Goal: Task Accomplishment & Management: Manage account settings

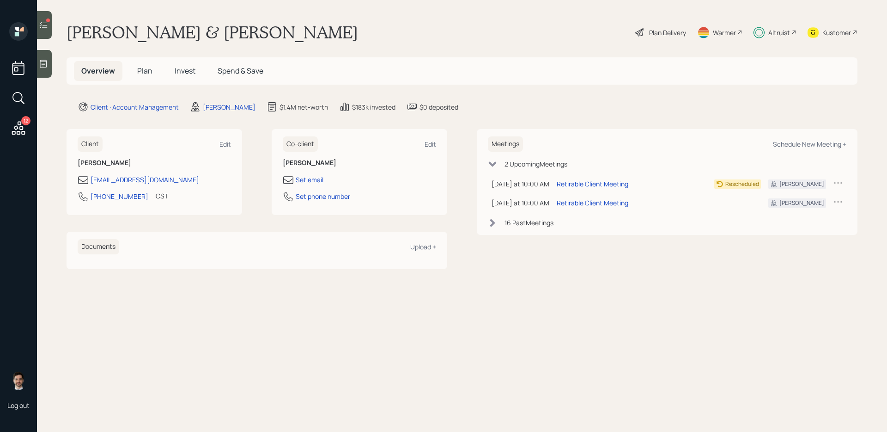
click at [144, 71] on span "Plan" at bounding box center [144, 71] width 15 height 10
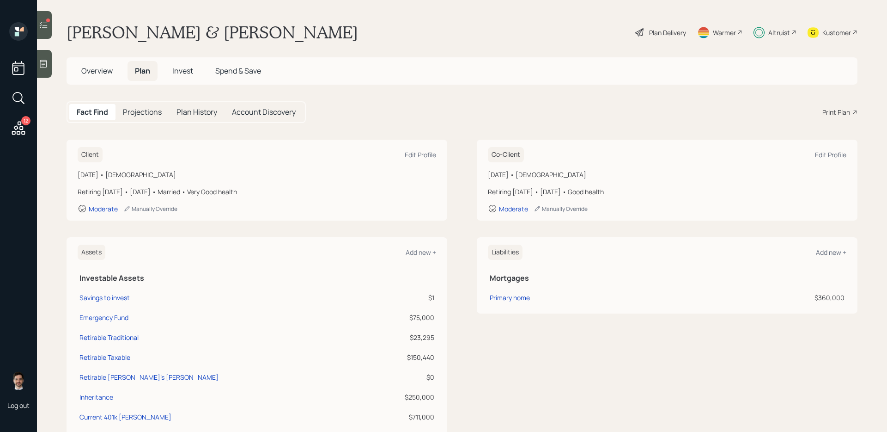
click at [668, 31] on div "Plan Delivery" at bounding box center [667, 33] width 37 height 10
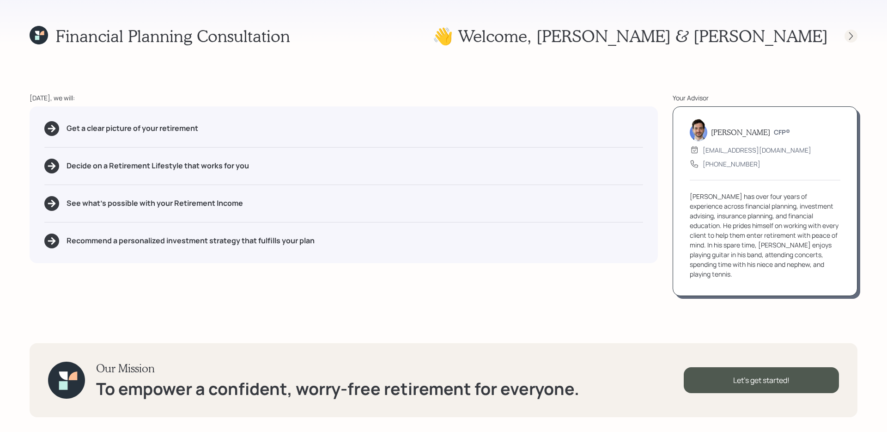
click at [679, 39] on icon at bounding box center [851, 35] width 9 height 9
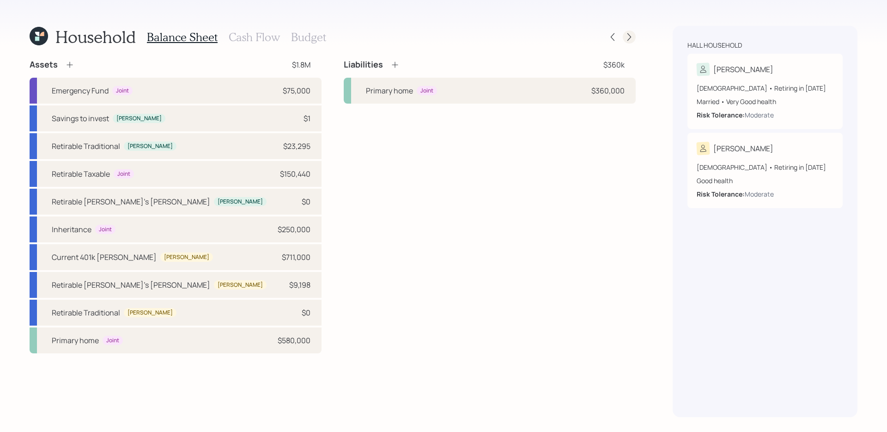
click at [629, 37] on icon at bounding box center [629, 36] width 9 height 9
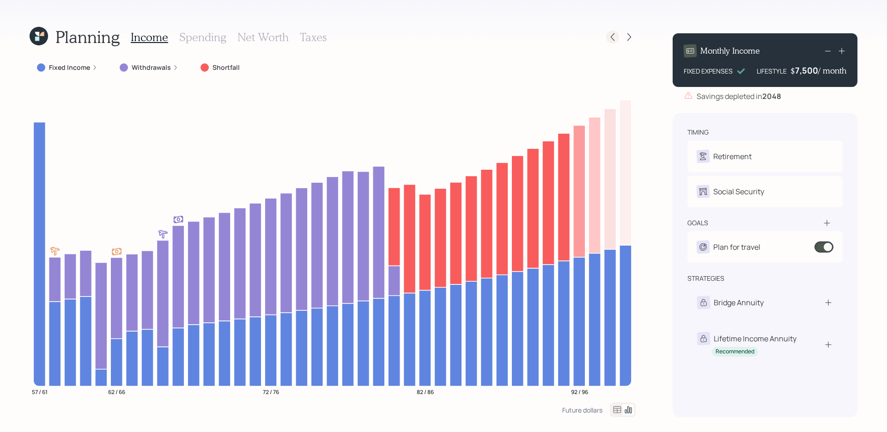
click at [608, 38] on icon at bounding box center [612, 36] width 9 height 9
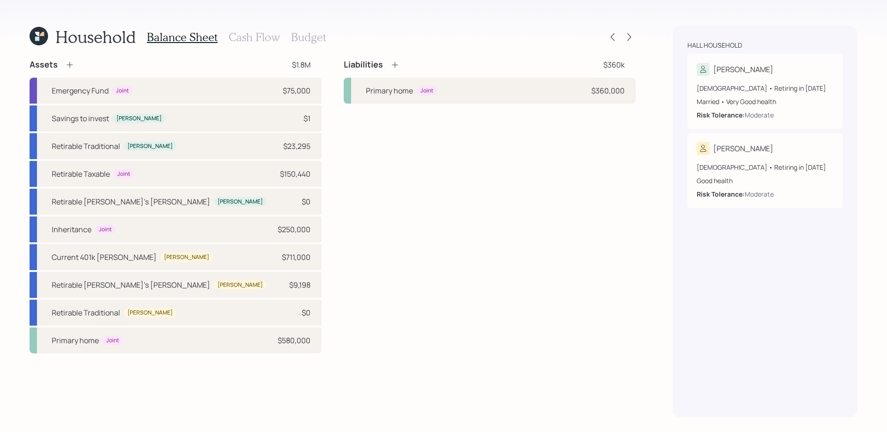
click at [70, 65] on icon at bounding box center [69, 64] width 9 height 9
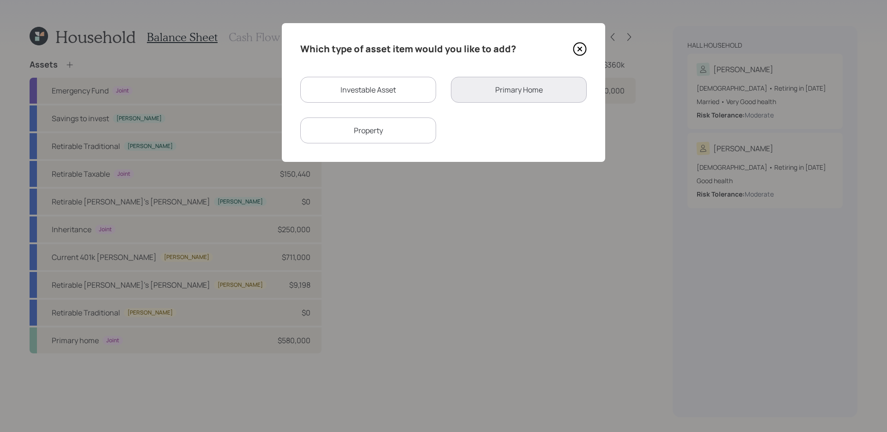
click at [408, 89] on div "Investable Asset" at bounding box center [368, 90] width 136 height 26
select select "taxable"
select select "balanced"
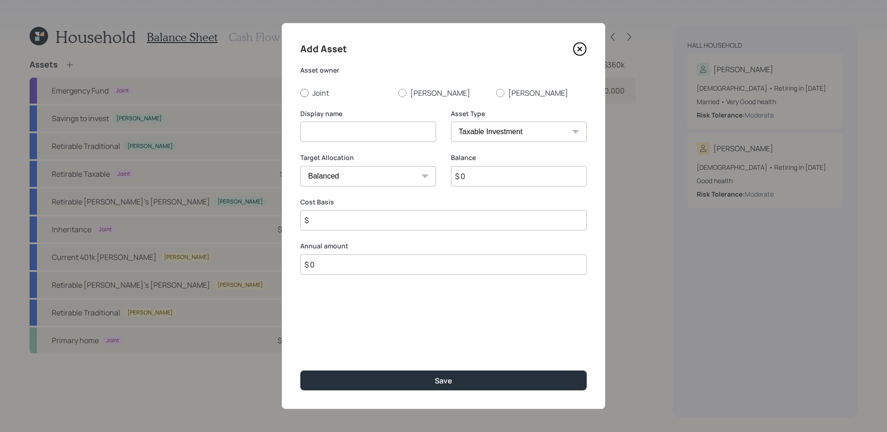
click at [324, 95] on label "Joint" at bounding box center [345, 93] width 91 height 10
click at [300, 93] on input "Joint" at bounding box center [300, 92] width 0 height 0
radio input "true"
click at [343, 127] on input at bounding box center [368, 132] width 136 height 20
type input "[PERSON_NAME]'s 2026 Bonus"
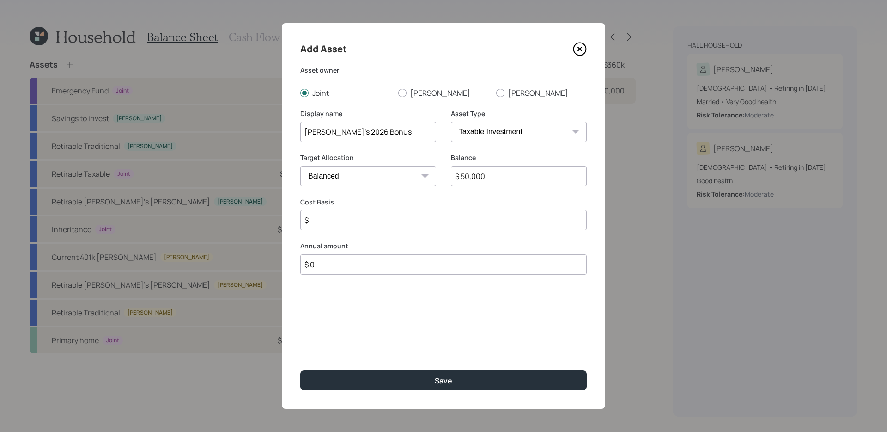
type input "$ 50,000"
select select "uninvested"
type input "$ 50,000"
click at [300, 343] on button "Save" at bounding box center [443, 380] width 287 height 20
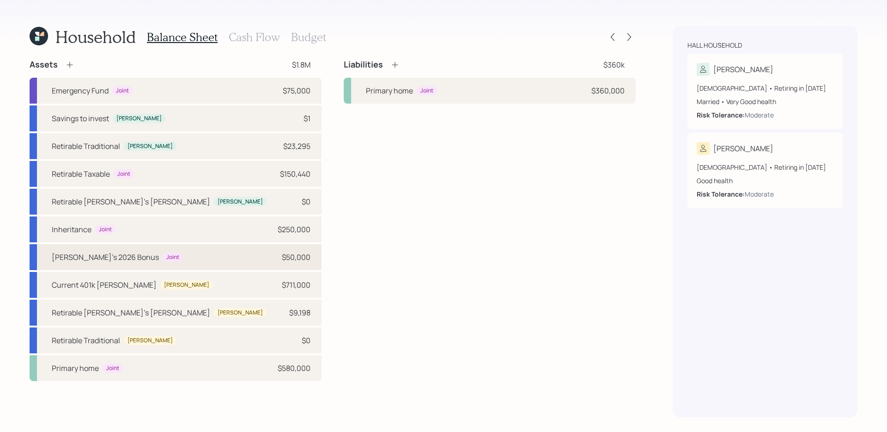
click at [208, 260] on div "[PERSON_NAME]'s 2026 Bonus Joint $50,000" at bounding box center [176, 257] width 292 height 26
select select "taxable"
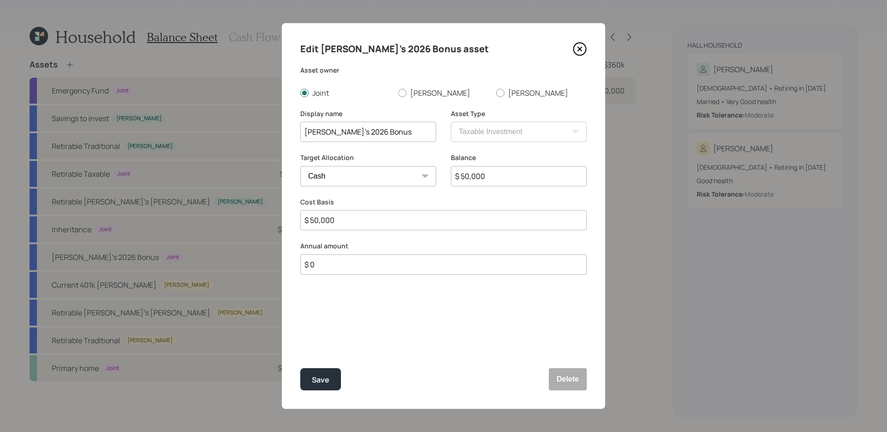
click at [501, 176] on input "$ 50,000" at bounding box center [519, 176] width 136 height 20
type input "$ 1"
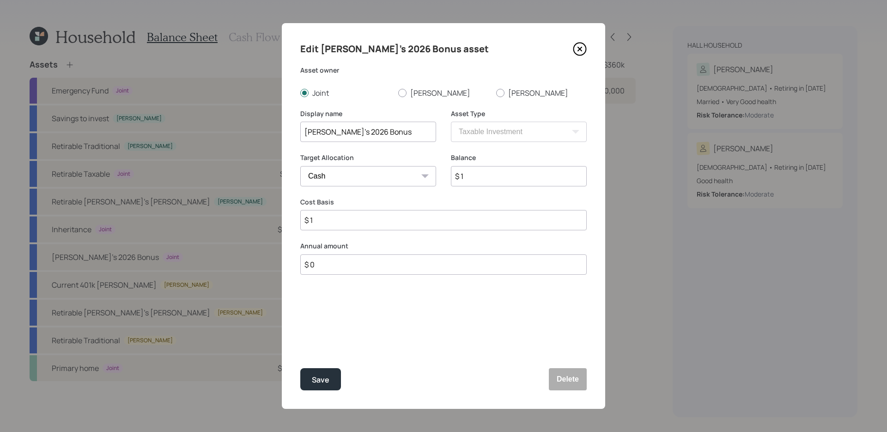
type input "$ 10"
type input "$ 100"
type input "$ 1,000"
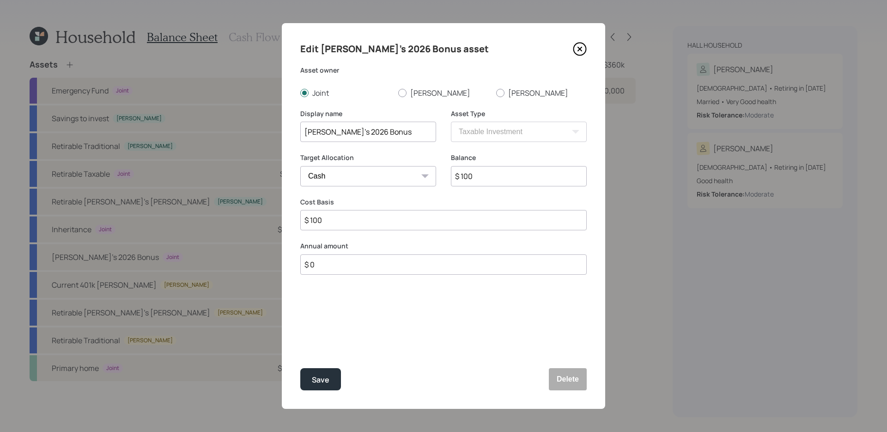
type input "$ 1,000"
type input "$ 10,000"
type input "$ 100,000"
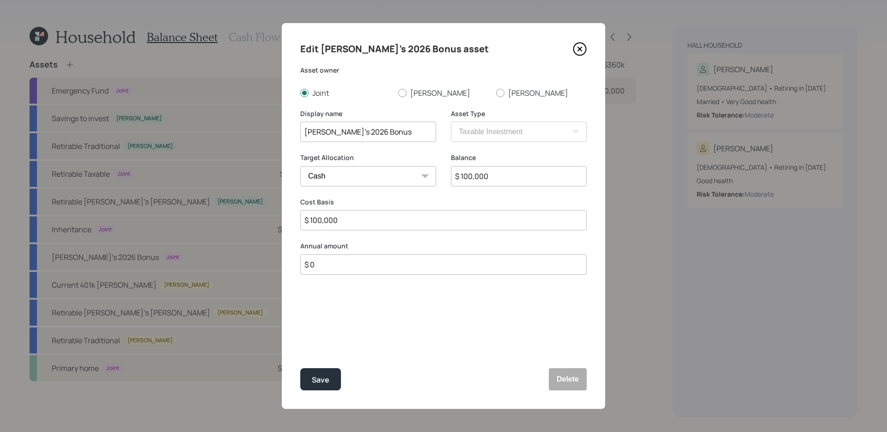
type input "$ 100,000"
click at [300, 343] on button "Save" at bounding box center [320, 379] width 41 height 22
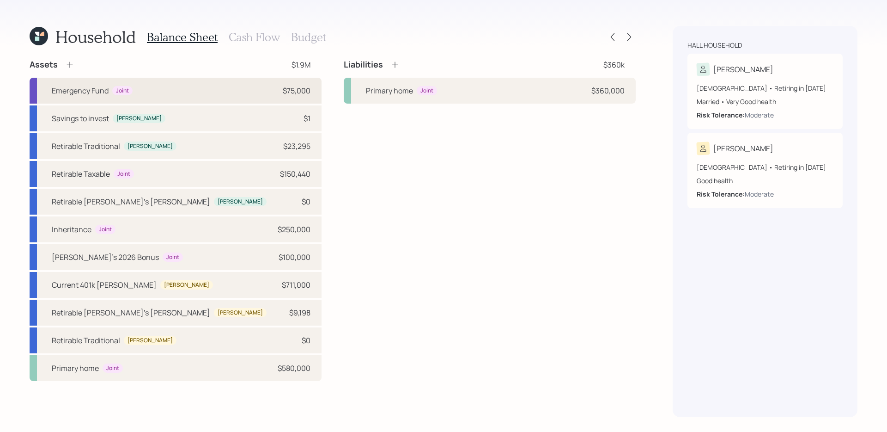
click at [304, 89] on div "$75,000" at bounding box center [297, 90] width 28 height 11
select select "emergency_fund"
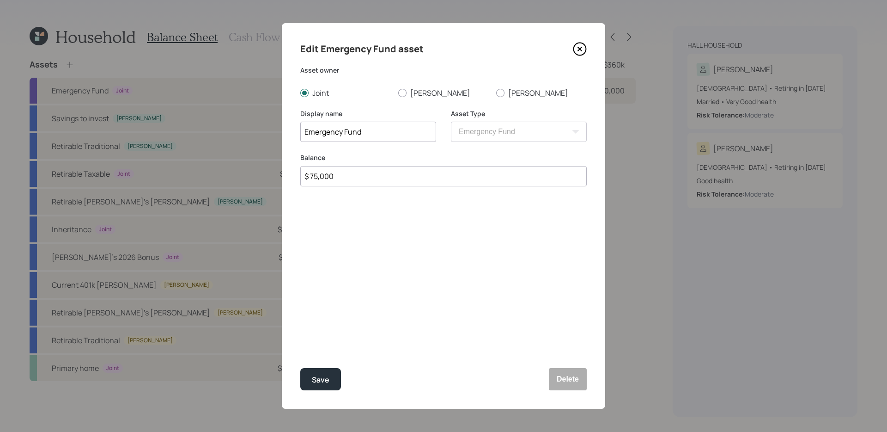
click at [409, 174] on input "$ 75,000" at bounding box center [443, 176] width 287 height 20
type input "$ 90,000"
click at [300, 343] on button "Save" at bounding box center [320, 379] width 41 height 22
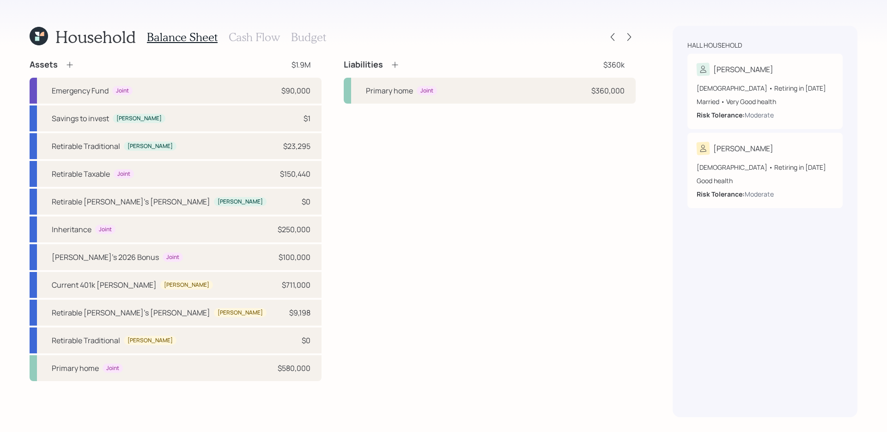
click at [308, 37] on h3 "Budget" at bounding box center [308, 37] width 35 height 13
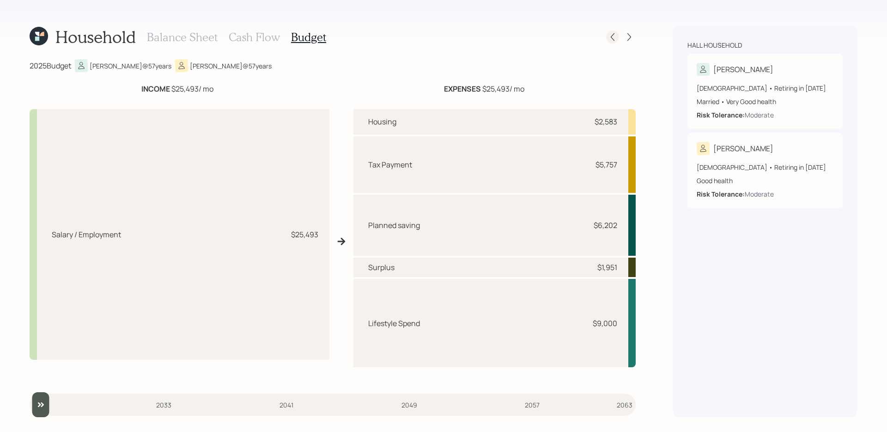
click at [614, 36] on icon at bounding box center [612, 36] width 9 height 9
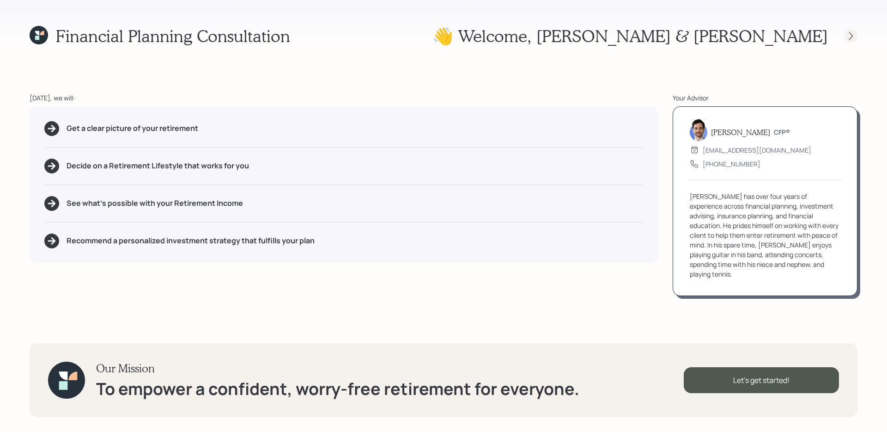
click at [679, 36] on icon at bounding box center [851, 35] width 9 height 9
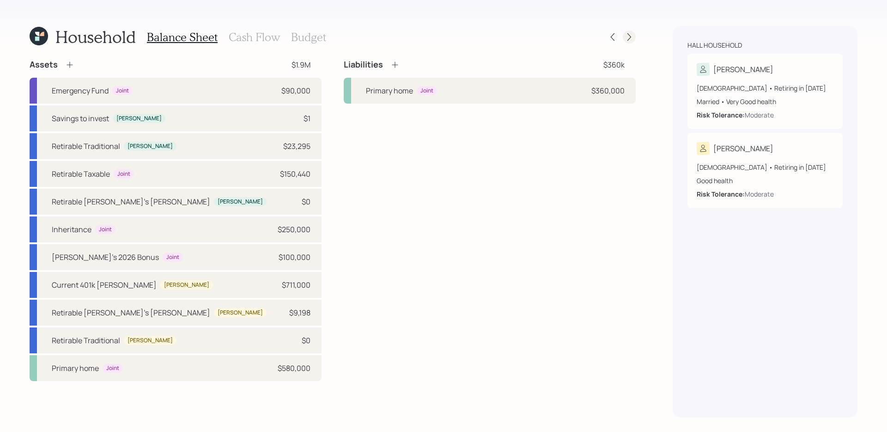
click at [630, 40] on icon at bounding box center [629, 36] width 9 height 9
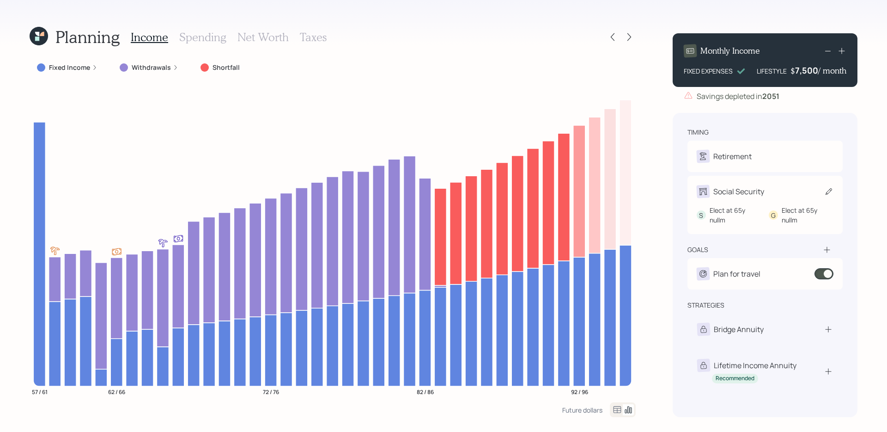
click at [679, 195] on div "Social Security" at bounding box center [765, 191] width 137 height 13
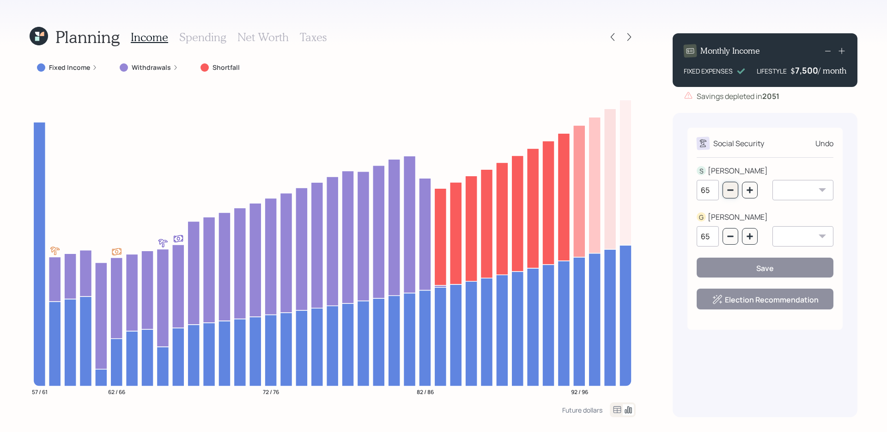
click at [679, 193] on icon "button" at bounding box center [730, 189] width 7 height 7
type input "64"
click at [679, 234] on icon "button" at bounding box center [730, 235] width 7 height 7
type input "64"
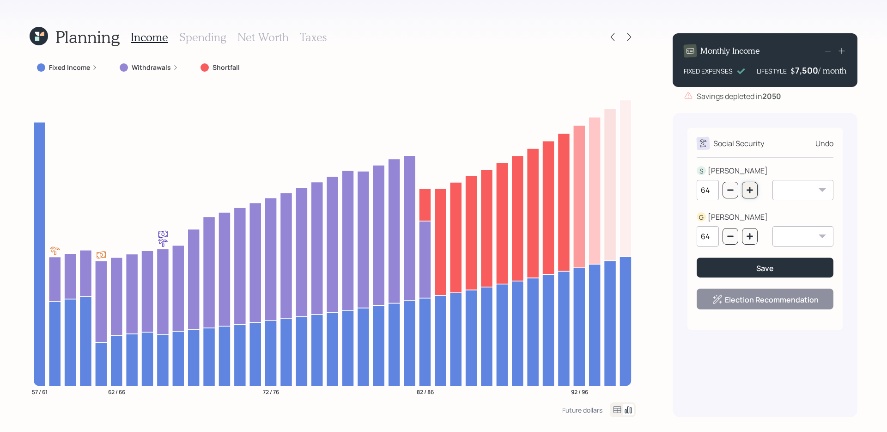
click at [679, 193] on icon "button" at bounding box center [749, 189] width 7 height 7
type input "65"
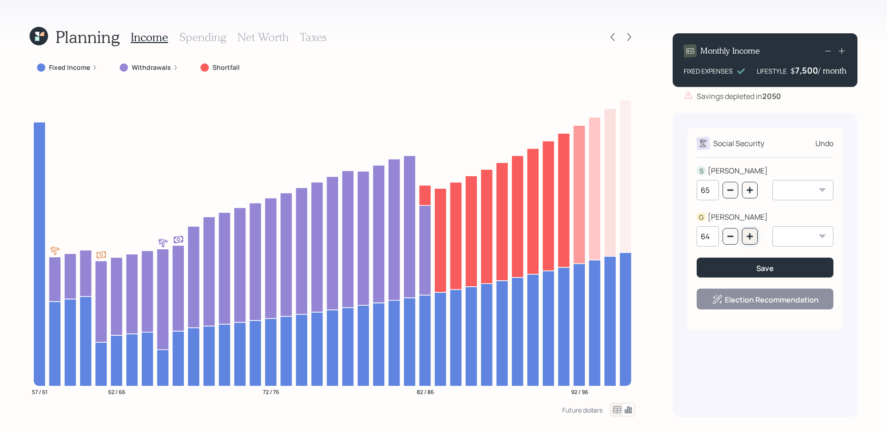
click at [679, 235] on icon "button" at bounding box center [750, 236] width 6 height 6
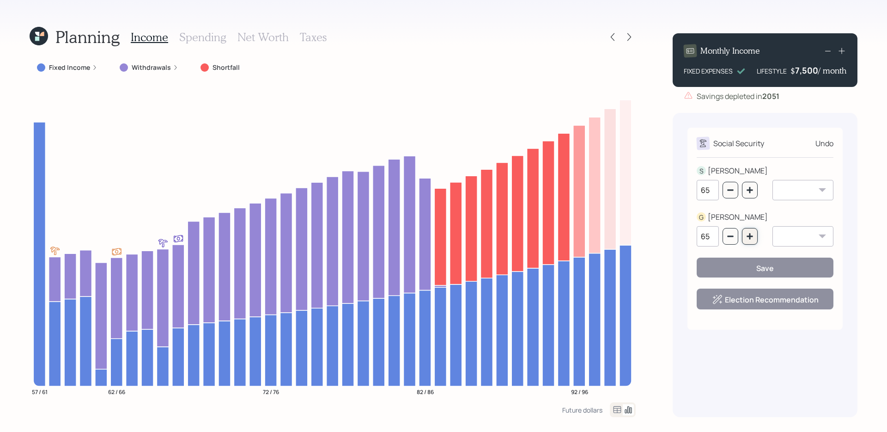
click at [679, 236] on icon "button" at bounding box center [750, 236] width 6 height 6
type input "66"
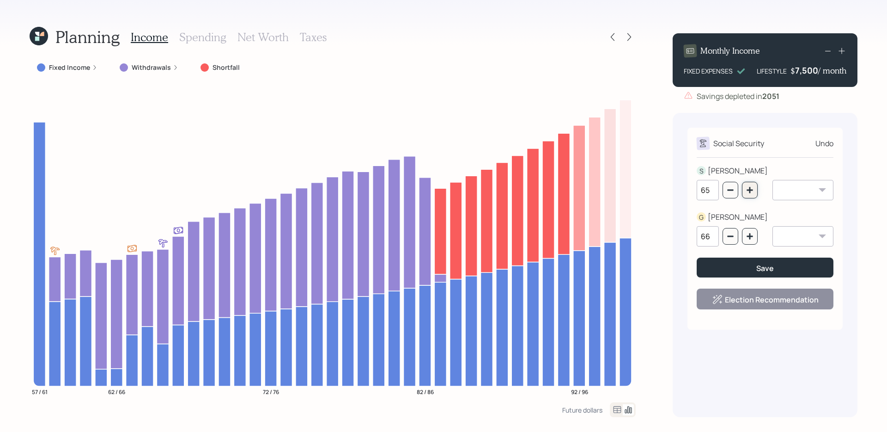
click at [679, 182] on button "button" at bounding box center [750, 190] width 16 height 17
click at [679, 190] on icon "button" at bounding box center [750, 190] width 6 height 6
type input "67"
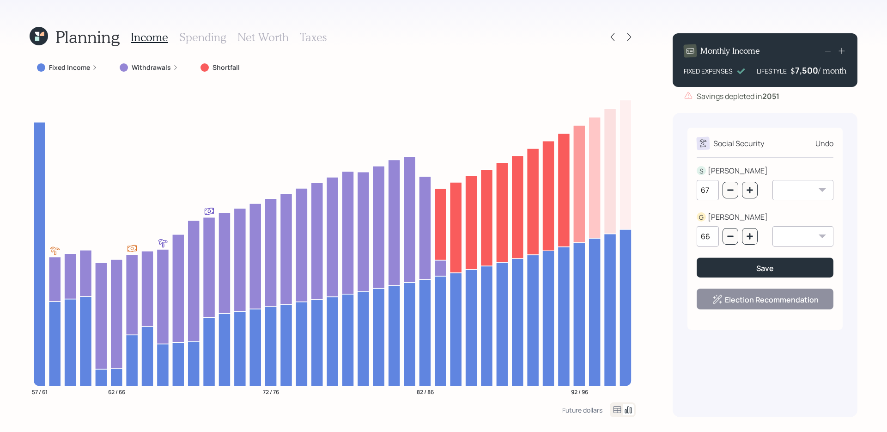
click at [679, 246] on div "66" at bounding box center [727, 236] width 61 height 20
click at [679, 238] on icon "button" at bounding box center [750, 236] width 6 height 6
type input "67"
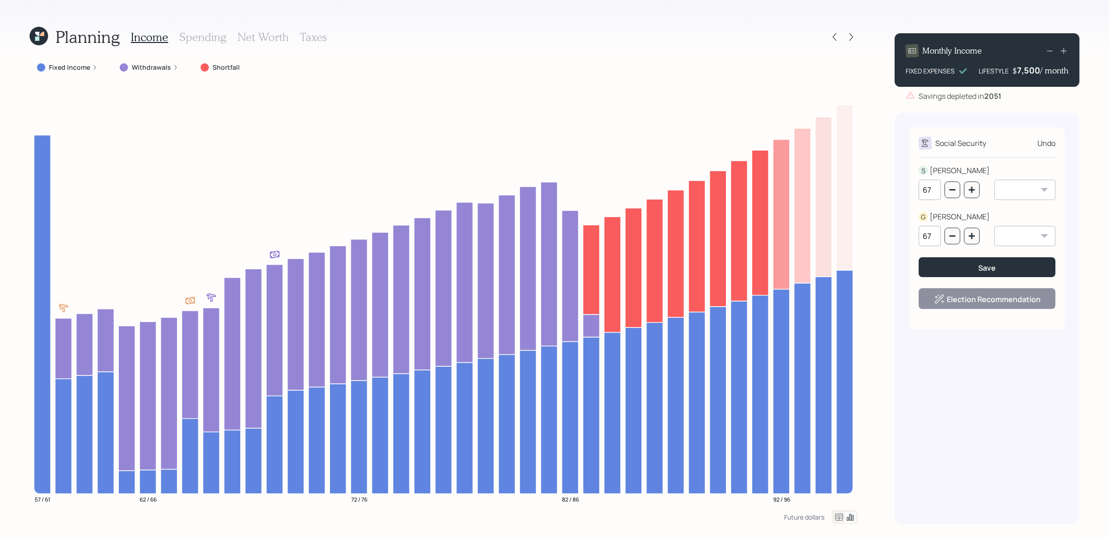
click at [77, 63] on label "Fixed Income" at bounding box center [69, 67] width 41 height 9
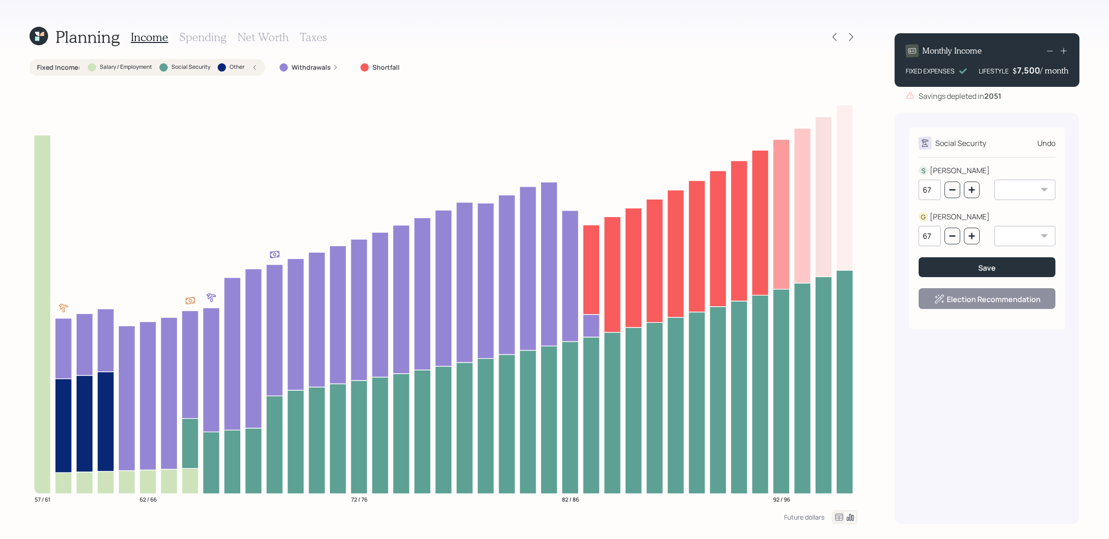
click at [71, 70] on label "Fixed Income :" at bounding box center [58, 67] width 43 height 9
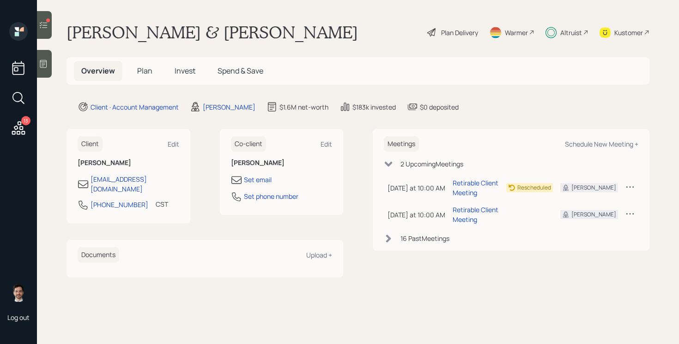
click at [455, 35] on div "Plan Delivery" at bounding box center [459, 33] width 37 height 10
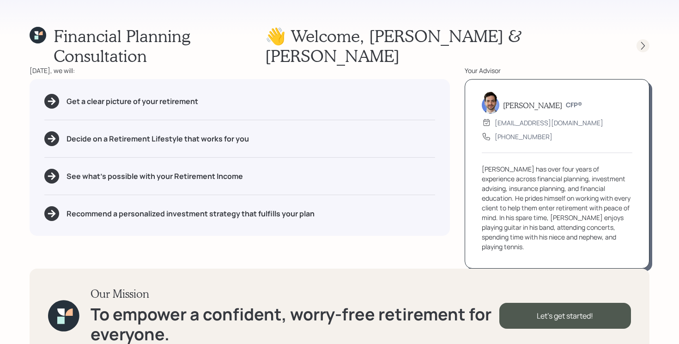
click at [640, 41] on icon at bounding box center [643, 45] width 9 height 9
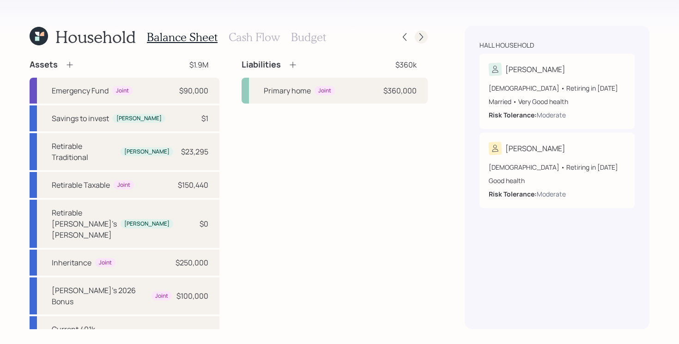
click at [422, 33] on icon at bounding box center [421, 36] width 9 height 9
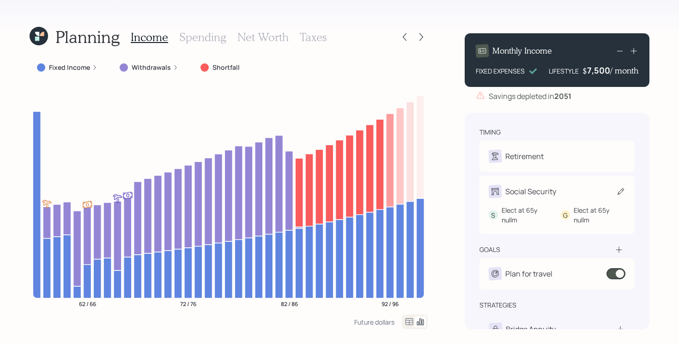
click at [605, 195] on div "Social Security" at bounding box center [557, 191] width 137 height 13
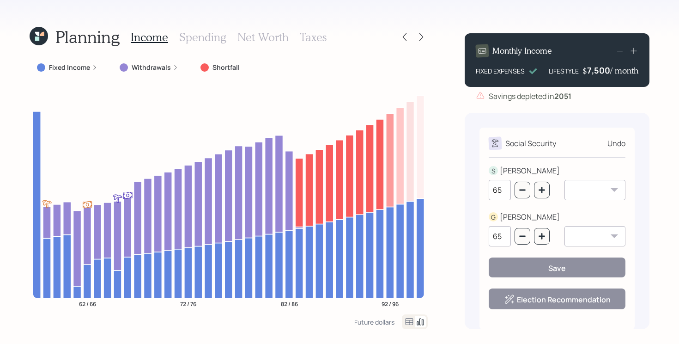
click at [42, 36] on icon at bounding box center [39, 36] width 18 height 18
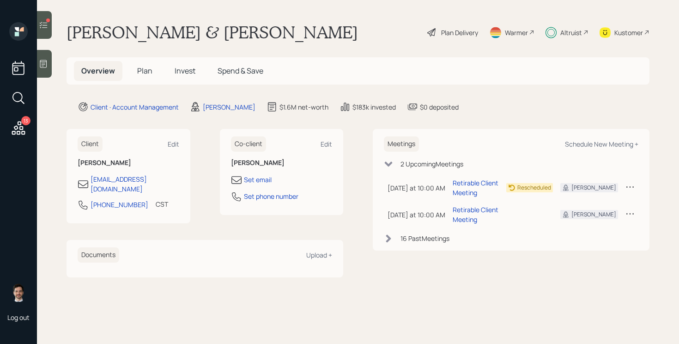
click at [140, 74] on span "Plan" at bounding box center [144, 71] width 15 height 10
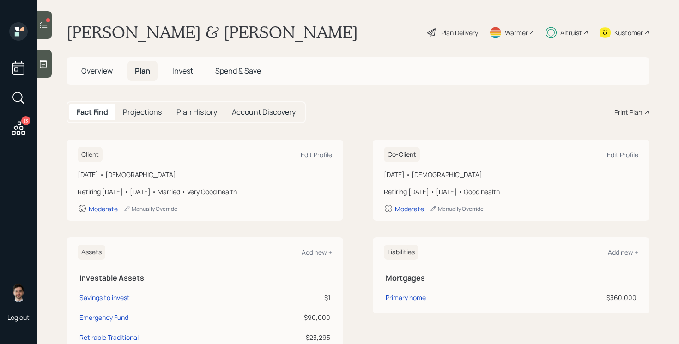
scroll to position [48, 0]
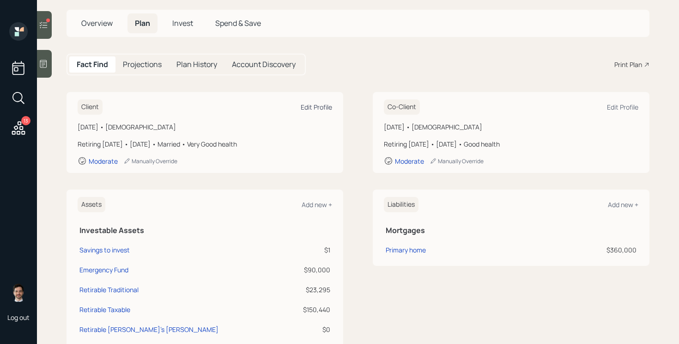
click at [316, 110] on div "Edit Profile" at bounding box center [316, 107] width 31 height 9
select select "very_good"
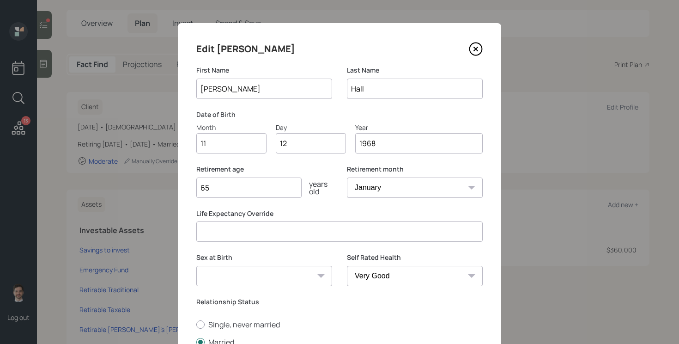
click at [250, 280] on select "Male Female Other / Prefer not to say" at bounding box center [264, 276] width 136 height 20
select select "female"
click at [196, 266] on select "Male Female Other / Prefer not to say" at bounding box center [264, 276] width 136 height 20
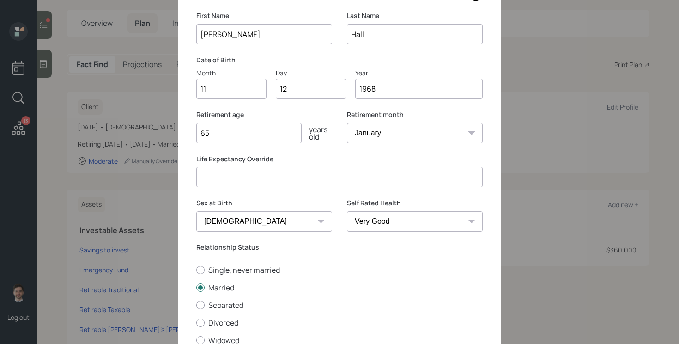
scroll to position [85, 0]
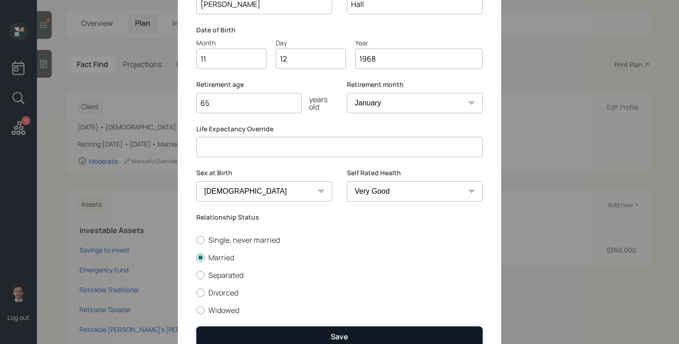
click at [253, 338] on button "Save" at bounding box center [339, 336] width 287 height 20
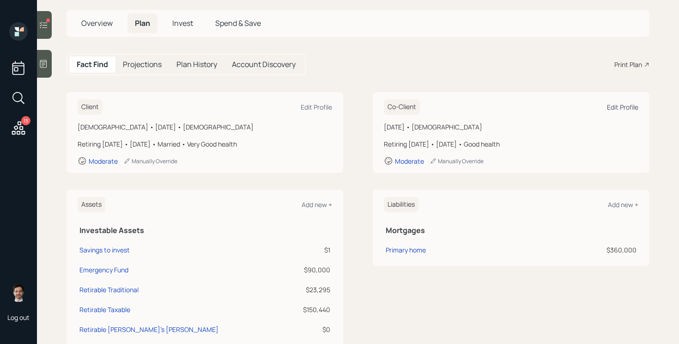
click at [619, 107] on div "Edit Profile" at bounding box center [622, 107] width 31 height 9
select select "good"
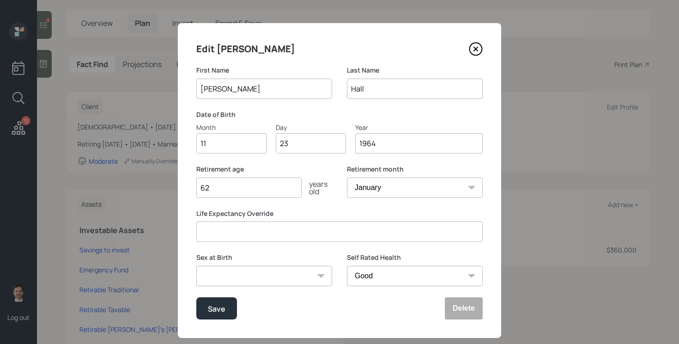
click at [247, 273] on select "Male Female Other / Prefer not to say" at bounding box center [264, 276] width 136 height 20
select select "male"
click at [196, 266] on select "Male Female Other / Prefer not to say" at bounding box center [264, 276] width 136 height 20
click at [207, 313] on button "Save" at bounding box center [216, 308] width 41 height 22
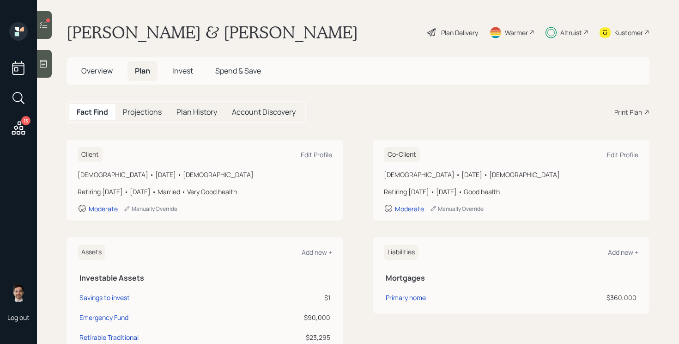
click at [443, 31] on div "Plan Delivery" at bounding box center [459, 33] width 37 height 10
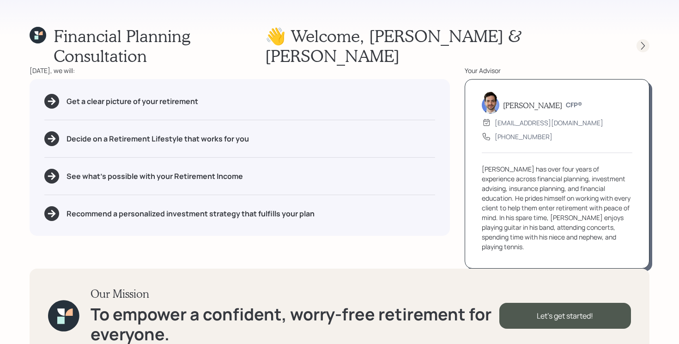
click at [643, 41] on icon at bounding box center [643, 45] width 9 height 9
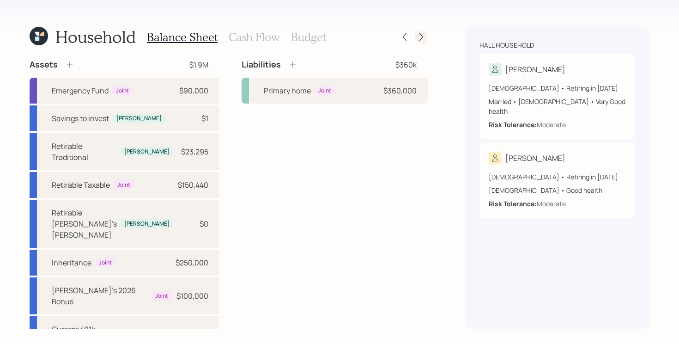
click at [422, 36] on icon at bounding box center [421, 36] width 9 height 9
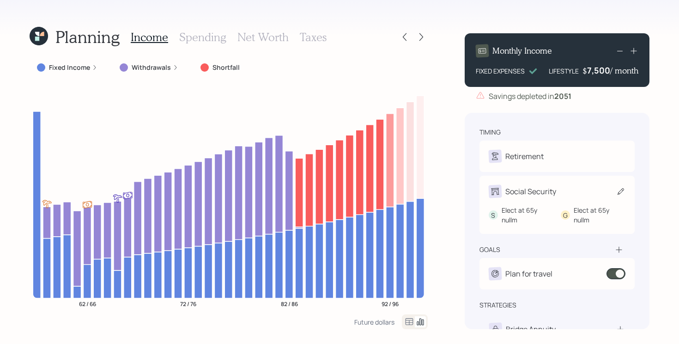
click at [568, 194] on div "Social Security" at bounding box center [557, 191] width 137 height 13
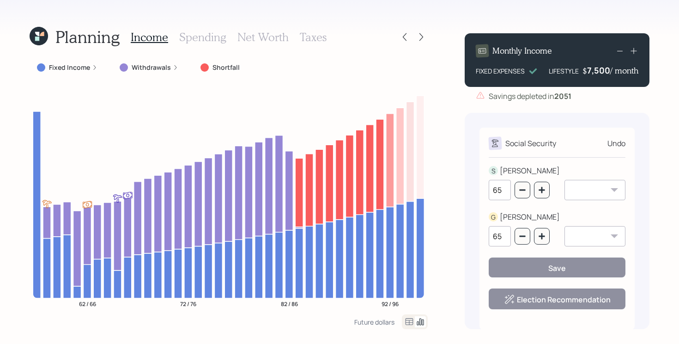
click at [39, 39] on icon at bounding box center [39, 36] width 18 height 18
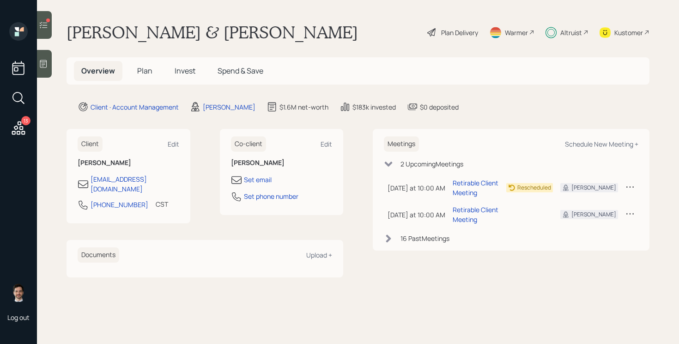
click at [146, 72] on span "Plan" at bounding box center [144, 71] width 15 height 10
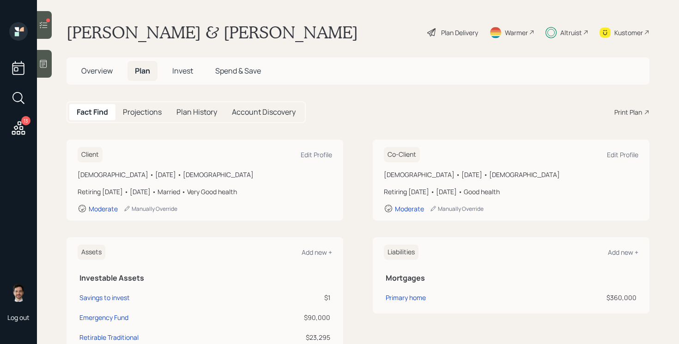
scroll to position [35, 0]
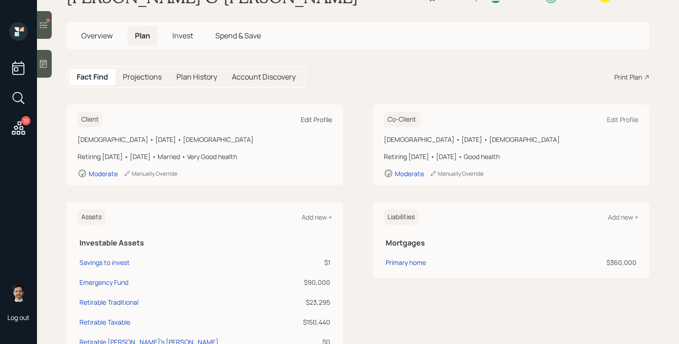
click at [321, 119] on div "Edit Profile" at bounding box center [316, 119] width 31 height 9
select select "female"
select select "very_good"
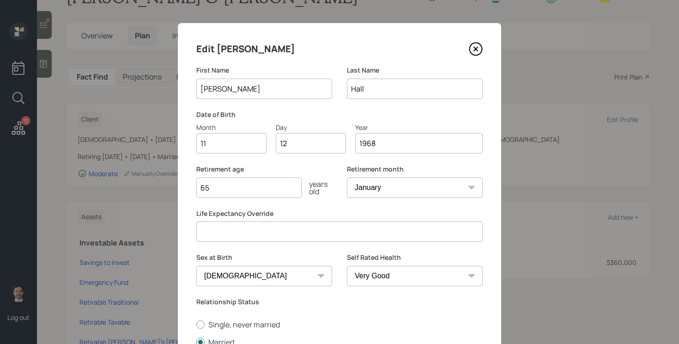
click at [472, 54] on icon at bounding box center [476, 49] width 12 height 12
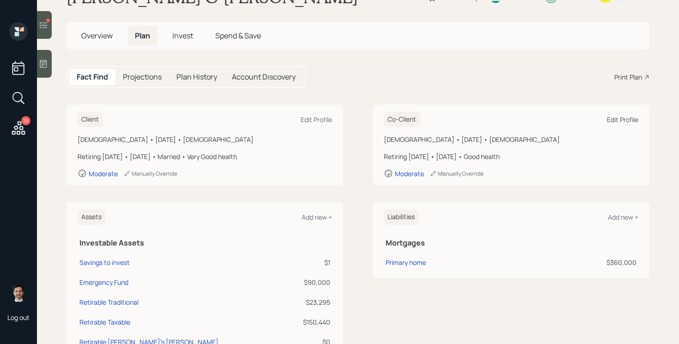
click at [629, 120] on div "Edit Profile" at bounding box center [622, 119] width 31 height 9
select select "good"
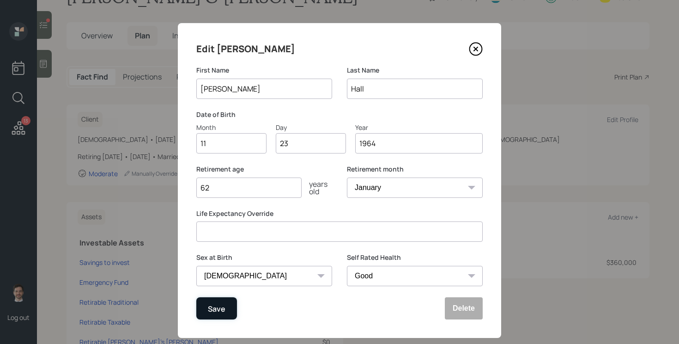
click at [210, 311] on div "Save" at bounding box center [217, 308] width 18 height 12
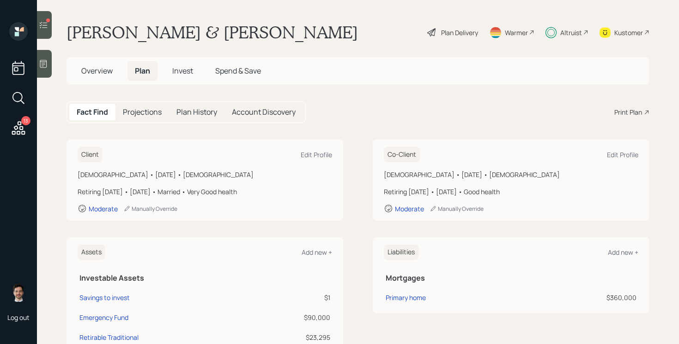
click at [448, 28] on div "Plan Delivery" at bounding box center [459, 33] width 37 height 10
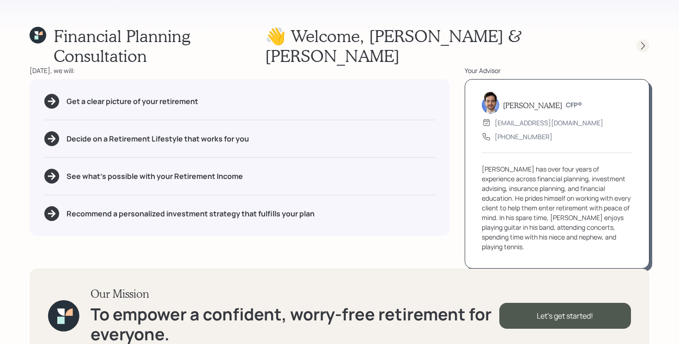
click at [643, 41] on icon at bounding box center [643, 45] width 9 height 9
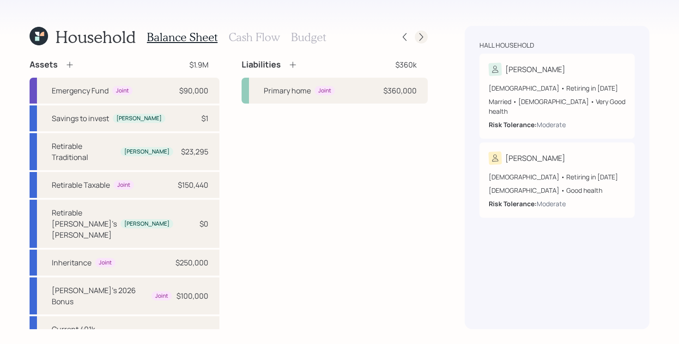
click at [422, 35] on icon at bounding box center [421, 36] width 9 height 9
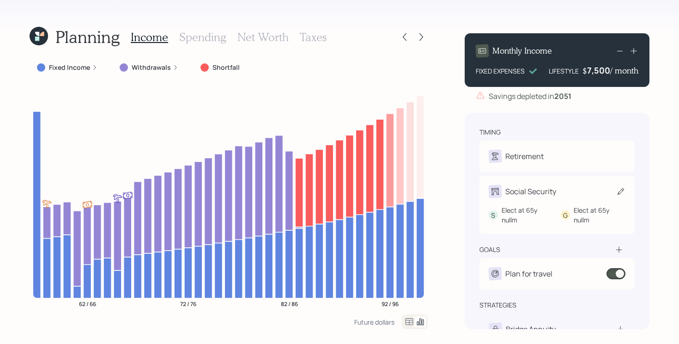
click at [586, 190] on div "Social Security" at bounding box center [557, 191] width 137 height 13
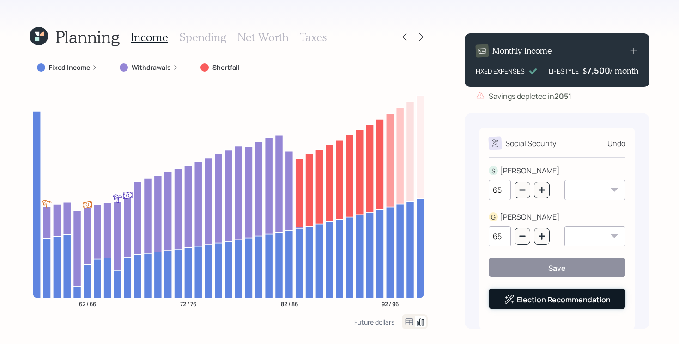
click at [554, 305] on div "Election Recommendation" at bounding box center [557, 299] width 107 height 11
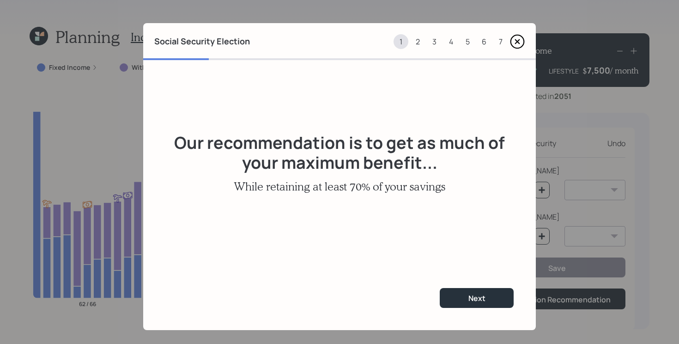
scroll to position [9, 0]
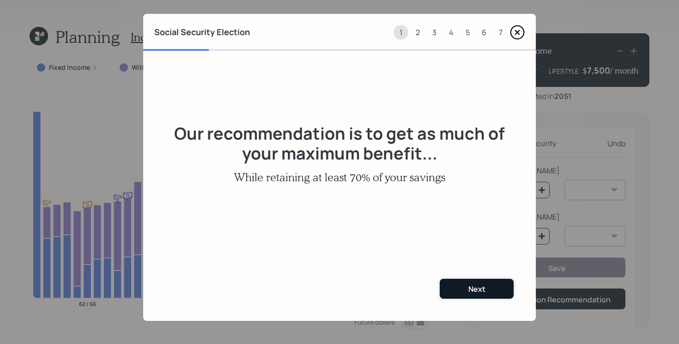
click at [484, 297] on button "Next" at bounding box center [477, 289] width 74 height 20
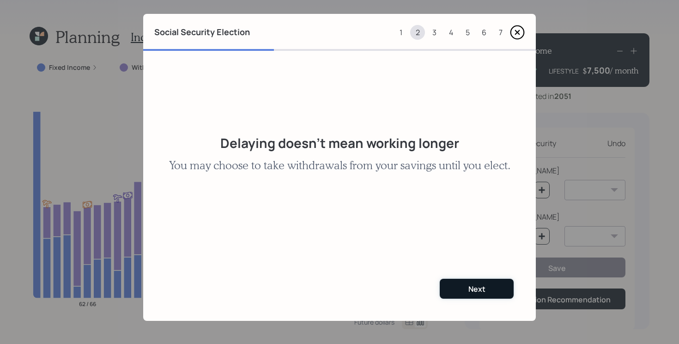
click at [483, 295] on button "Next" at bounding box center [477, 289] width 74 height 20
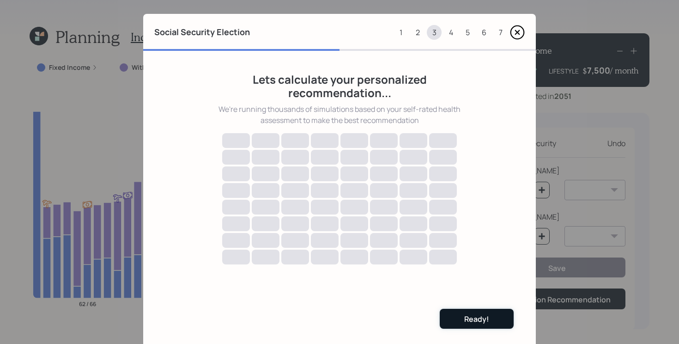
click at [489, 314] on div "Ready!" at bounding box center [476, 319] width 25 height 10
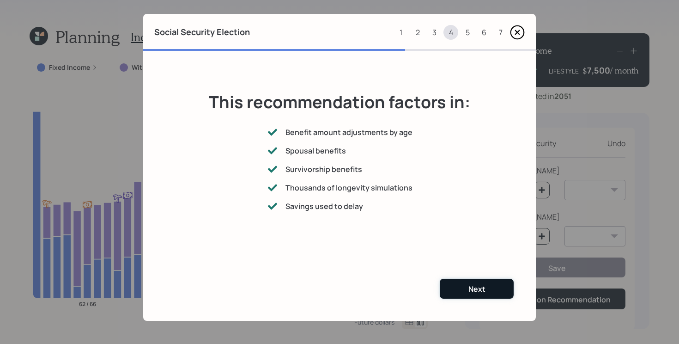
click at [484, 293] on div "Next" at bounding box center [477, 289] width 17 height 10
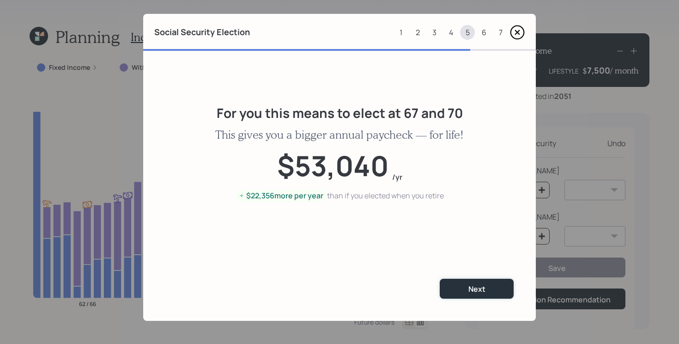
click at [484, 293] on div "Next" at bounding box center [477, 289] width 17 height 10
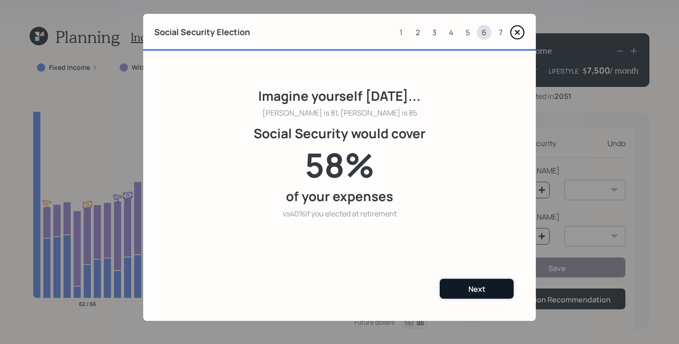
click at [487, 289] on button "Next" at bounding box center [477, 289] width 74 height 20
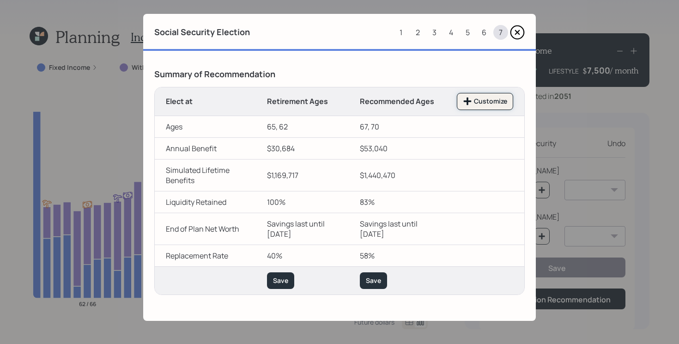
click at [493, 98] on div "Customize" at bounding box center [485, 101] width 44 height 9
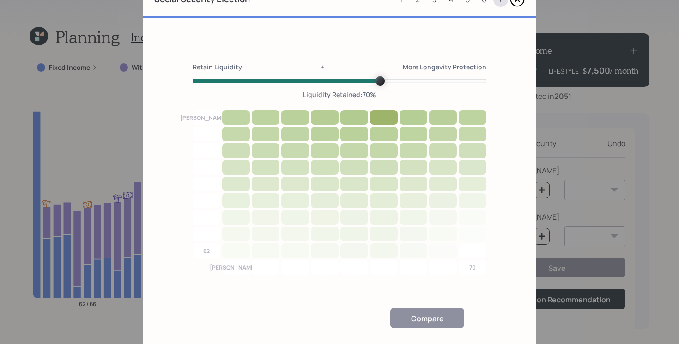
scroll to position [40, 0]
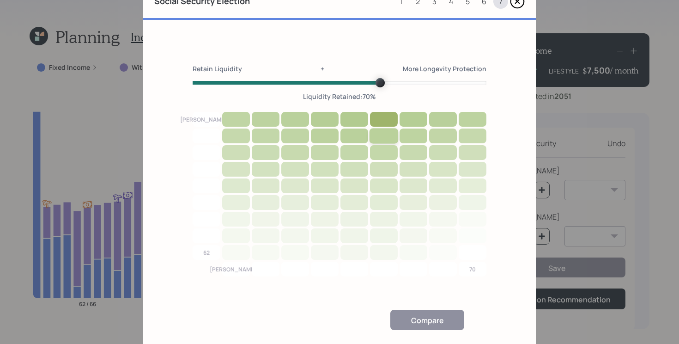
click at [386, 138] on div at bounding box center [384, 136] width 29 height 16
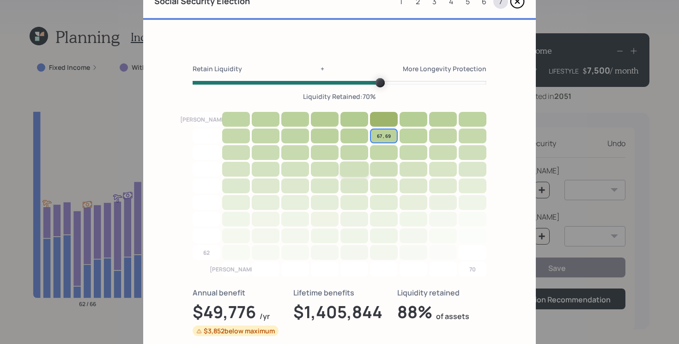
click at [364, 163] on div at bounding box center [354, 169] width 29 height 16
click at [388, 134] on div at bounding box center [384, 136] width 29 height 16
click at [384, 120] on div at bounding box center [384, 119] width 29 height 16
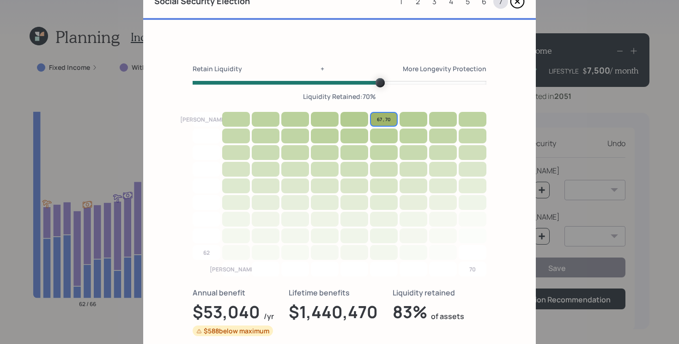
click at [523, 4] on icon at bounding box center [517, 1] width 13 height 13
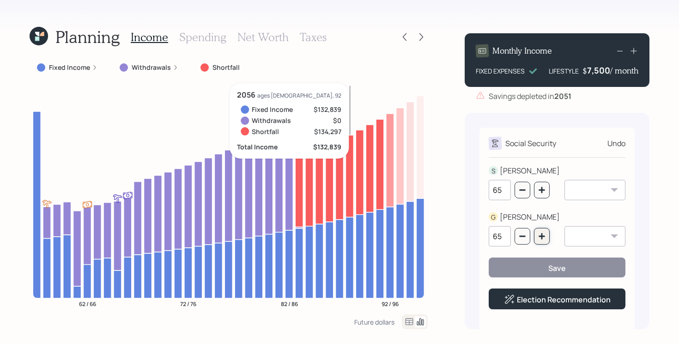
click at [543, 238] on icon "button" at bounding box center [541, 235] width 7 height 7
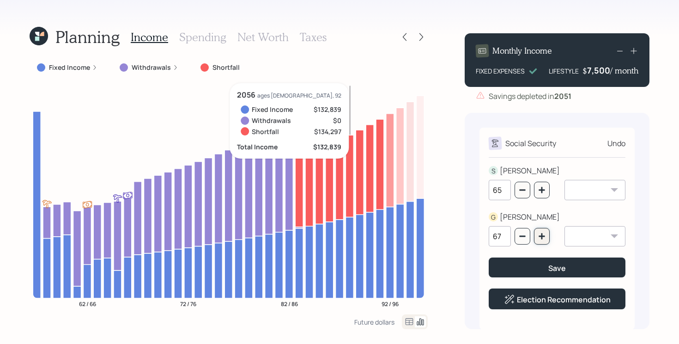
click at [543, 238] on icon "button" at bounding box center [541, 235] width 7 height 7
type input "70"
click at [540, 186] on button "button" at bounding box center [542, 190] width 16 height 17
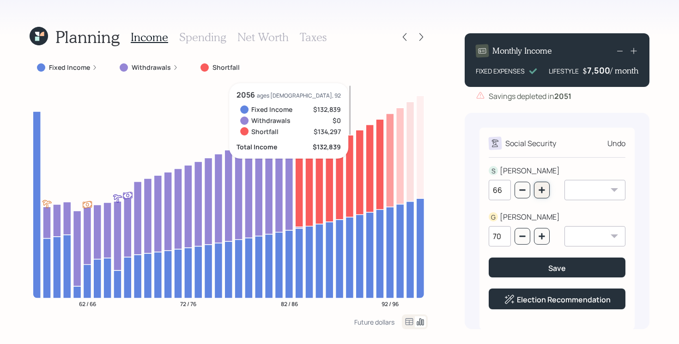
click at [540, 186] on button "button" at bounding box center [542, 190] width 16 height 17
type input "67"
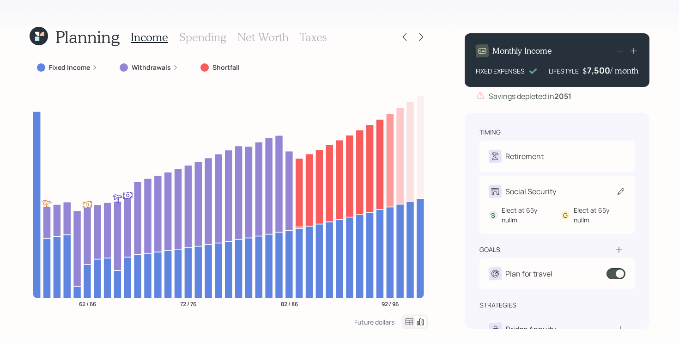
click at [602, 198] on div "S Elect at 65y nullm G Elect at 65y nullm" at bounding box center [557, 211] width 137 height 27
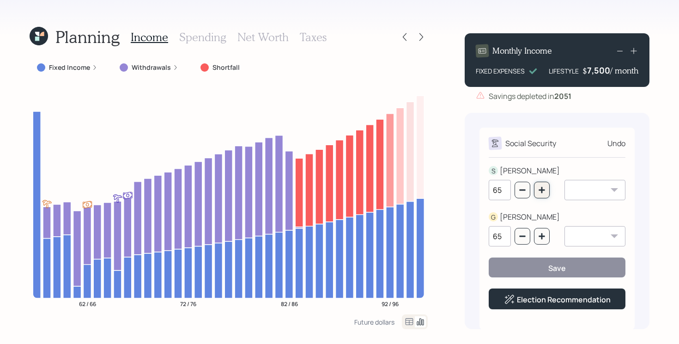
click at [539, 186] on icon "button" at bounding box center [541, 189] width 7 height 7
type input "67"
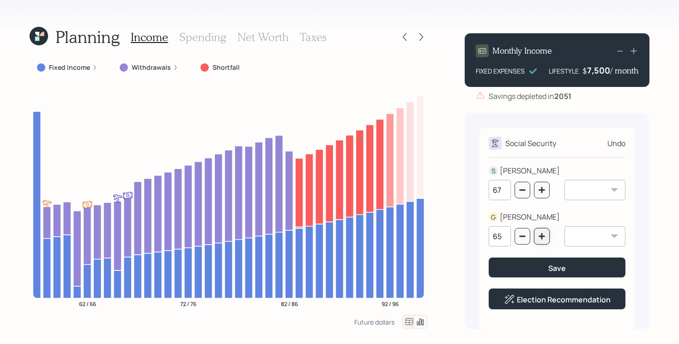
click at [540, 233] on icon "button" at bounding box center [541, 235] width 7 height 7
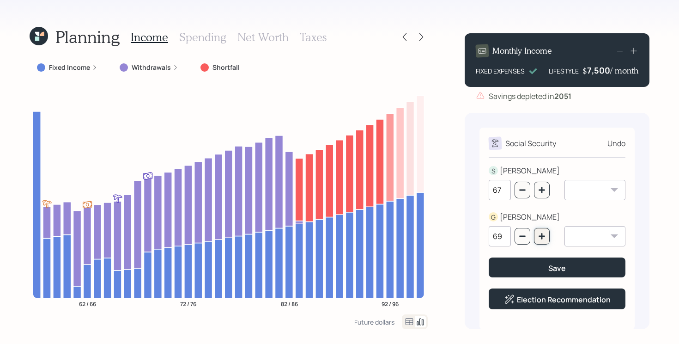
click at [540, 233] on icon "button" at bounding box center [541, 235] width 7 height 7
type input "70"
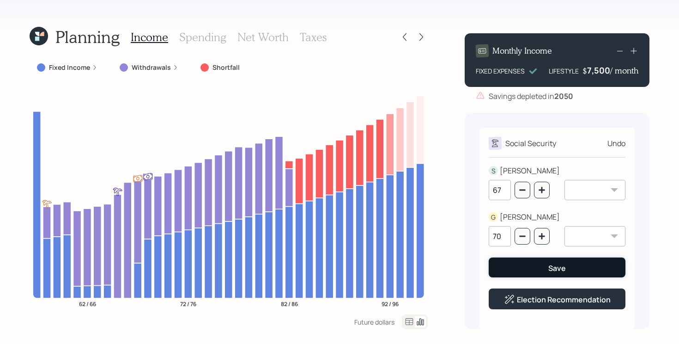
click at [534, 271] on button "Save" at bounding box center [557, 267] width 137 height 20
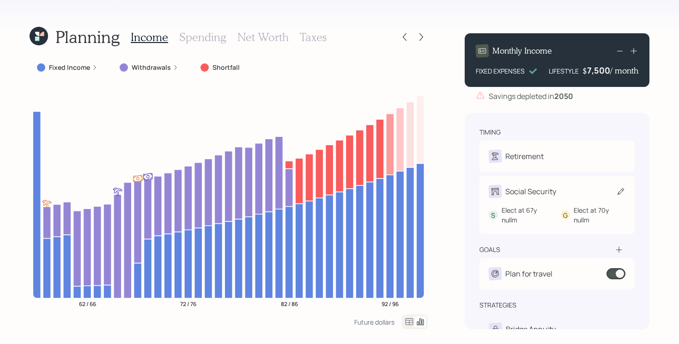
click at [615, 203] on div "S Elect at 67y nullm G Elect at 70y nullm" at bounding box center [557, 211] width 137 height 27
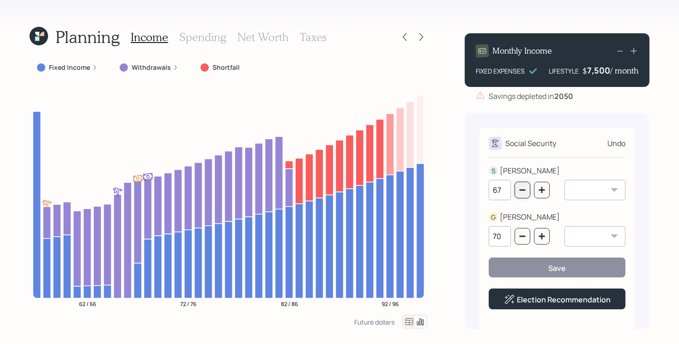
click at [524, 191] on icon "button" at bounding box center [522, 189] width 7 height 7
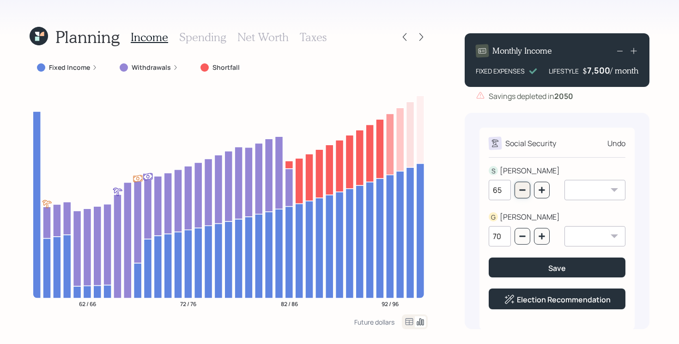
click at [524, 191] on icon "button" at bounding box center [522, 189] width 7 height 7
click at [541, 191] on icon "button" at bounding box center [542, 190] width 6 height 6
type input "65"
click at [523, 236] on icon "button" at bounding box center [522, 236] width 6 height 1
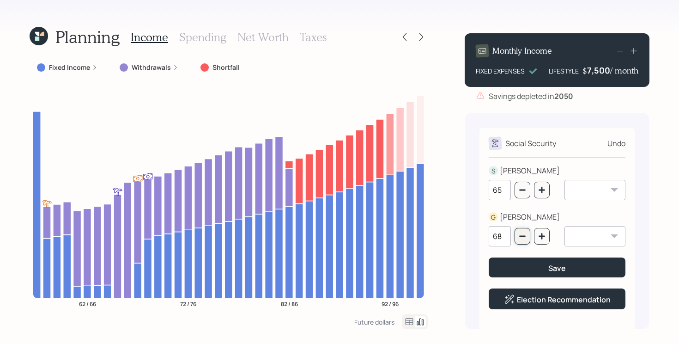
click at [523, 236] on icon "button" at bounding box center [522, 236] width 6 height 1
type input "65"
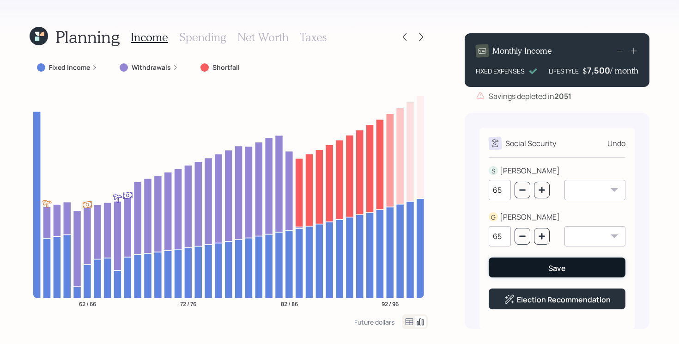
click at [535, 270] on button "Save" at bounding box center [557, 267] width 137 height 20
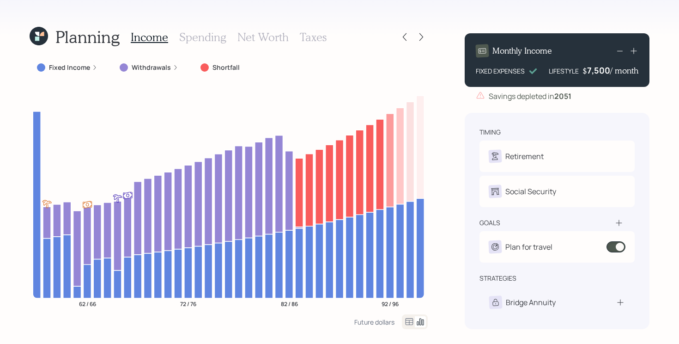
click at [44, 36] on icon at bounding box center [42, 34] width 5 height 5
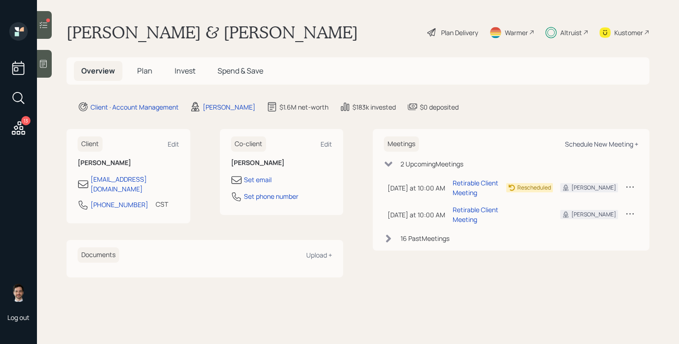
click at [596, 140] on div "Schedule New Meeting +" at bounding box center [601, 144] width 73 height 9
select select "ef6b64e1-8f62-4a74-b865-a7df4b35b836"
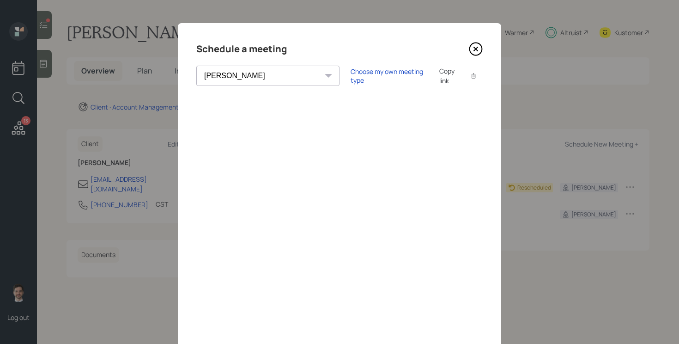
click at [471, 54] on icon at bounding box center [476, 49] width 14 height 14
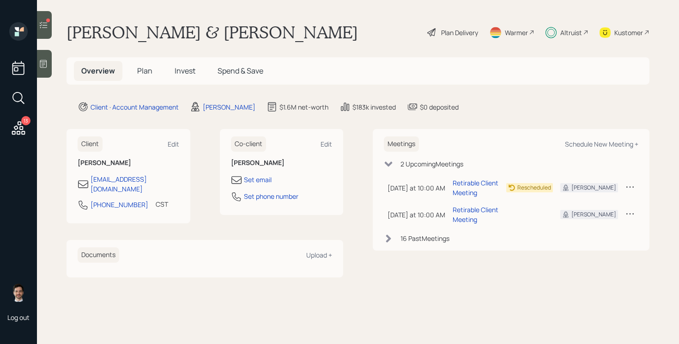
click at [17, 133] on icon at bounding box center [18, 127] width 13 height 13
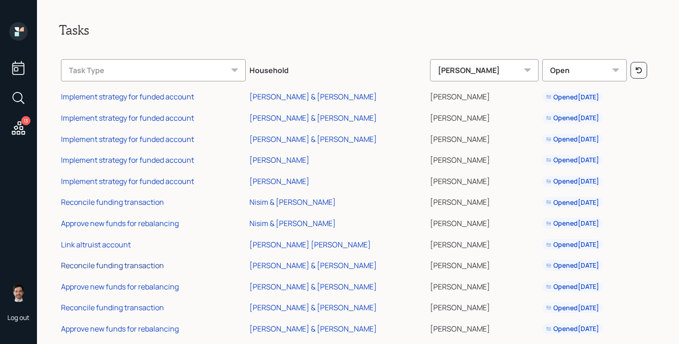
click at [120, 263] on div "Reconcile funding transaction" at bounding box center [112, 265] width 103 height 10
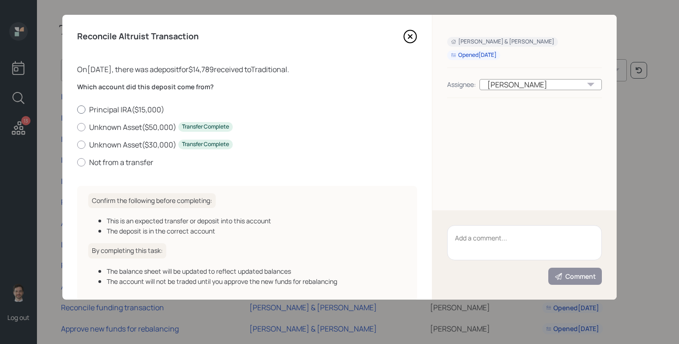
click at [131, 107] on label "Principal IRA ( $15,000 )" at bounding box center [247, 109] width 340 height 10
click at [77, 109] on input "Principal IRA ( $15,000 )" at bounding box center [77, 109] width 0 height 0
radio input "true"
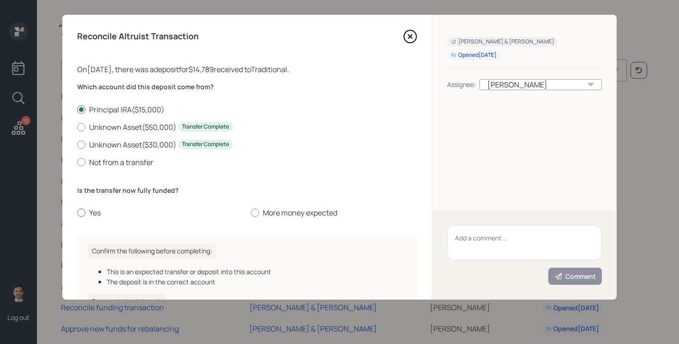
click at [96, 211] on label "Yes" at bounding box center [160, 213] width 166 height 10
click at [77, 213] on input "Yes" at bounding box center [77, 213] width 0 height 0
radio input "true"
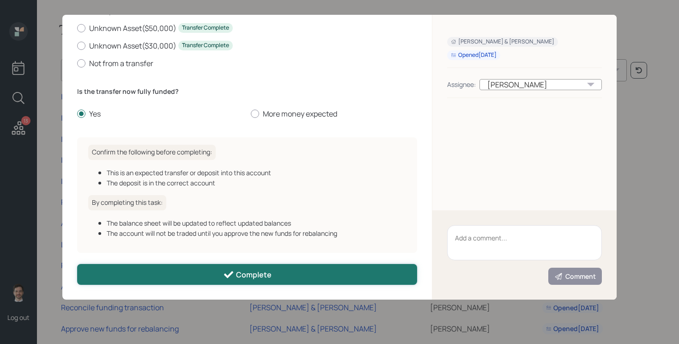
click at [237, 271] on div "Complete" at bounding box center [247, 274] width 49 height 11
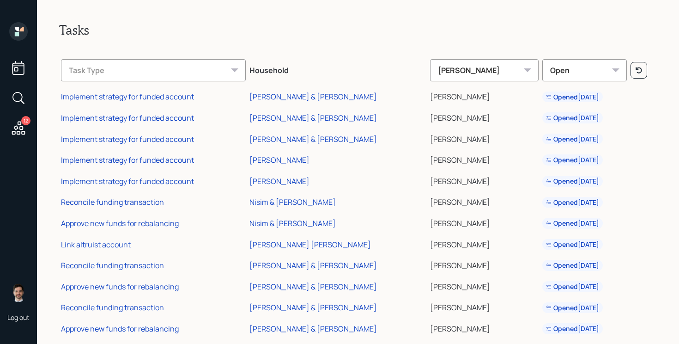
scroll to position [37, 0]
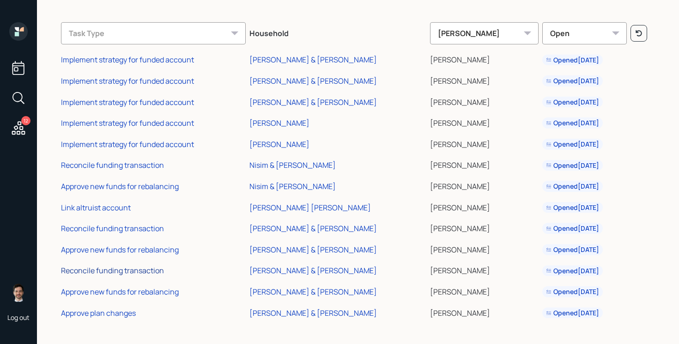
click at [120, 271] on div "Reconcile funding transaction" at bounding box center [112, 270] width 103 height 10
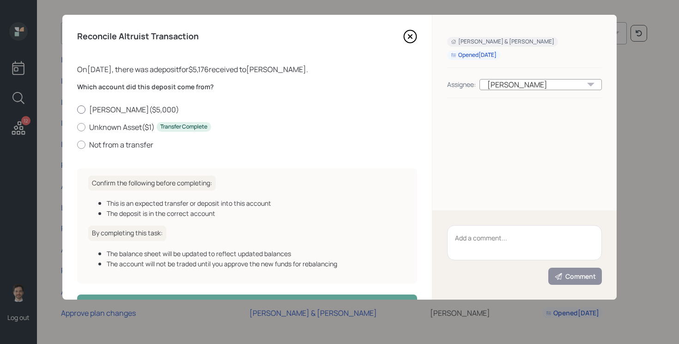
click at [134, 110] on label "Roth IRA ( $5,000 )" at bounding box center [247, 109] width 340 height 10
click at [77, 110] on input "Roth IRA ( $5,000 )" at bounding box center [77, 109] width 0 height 0
radio input "true"
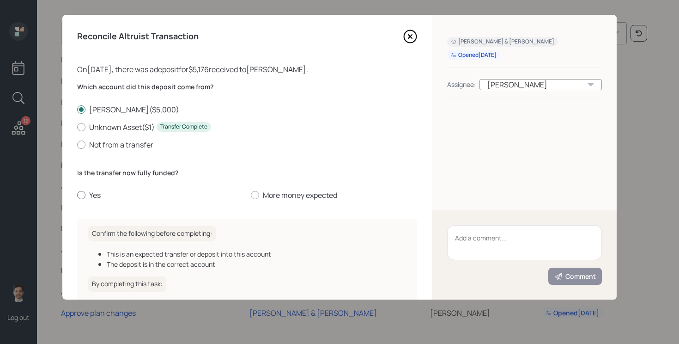
click at [92, 196] on label "Yes" at bounding box center [160, 195] width 166 height 10
click at [77, 195] on input "Yes" at bounding box center [77, 195] width 0 height 0
radio input "true"
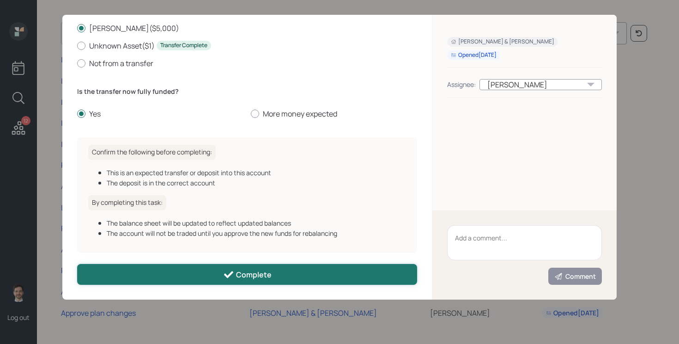
click at [164, 281] on button "Complete" at bounding box center [247, 274] width 340 height 21
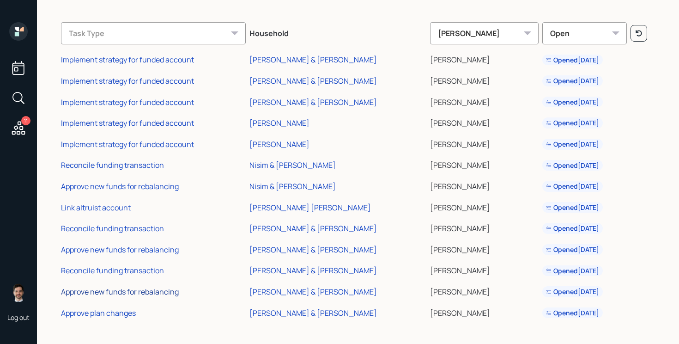
click at [122, 292] on div "Approve new funds for rebalancing" at bounding box center [120, 292] width 118 height 10
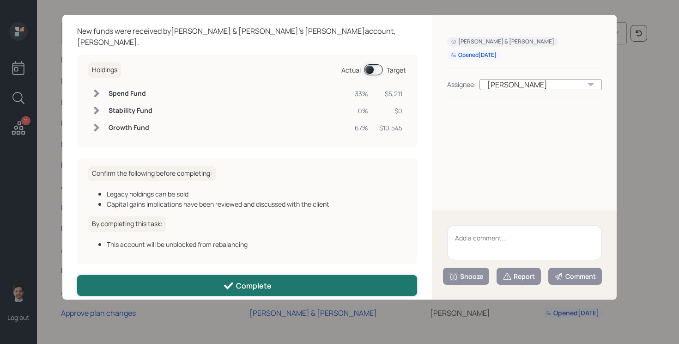
click at [209, 275] on button "Complete" at bounding box center [247, 285] width 340 height 21
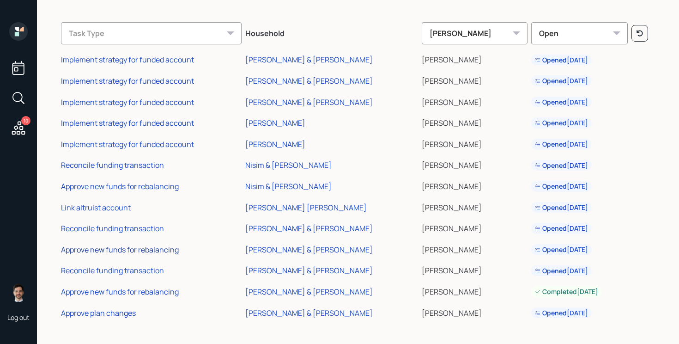
click at [120, 252] on div "Approve new funds for rebalancing" at bounding box center [120, 249] width 118 height 10
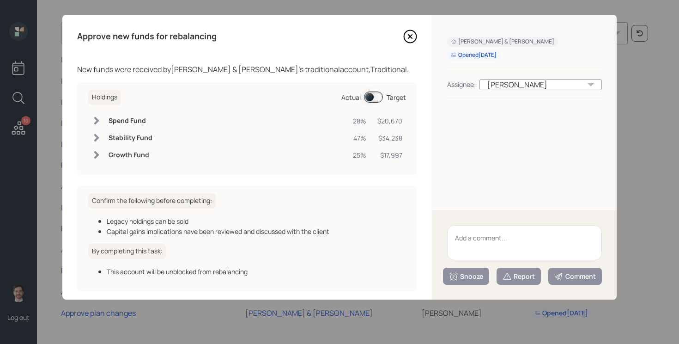
scroll to position [38, 0]
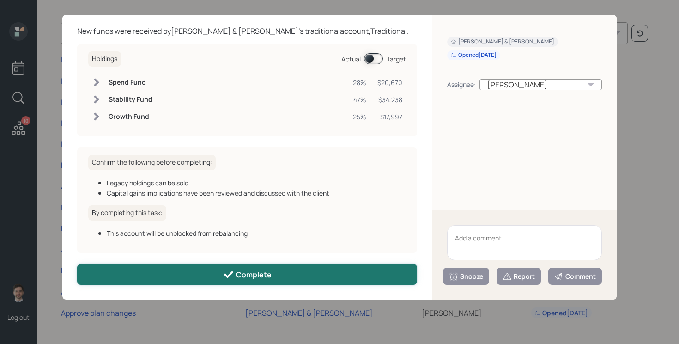
click at [190, 268] on button "Complete" at bounding box center [247, 274] width 340 height 21
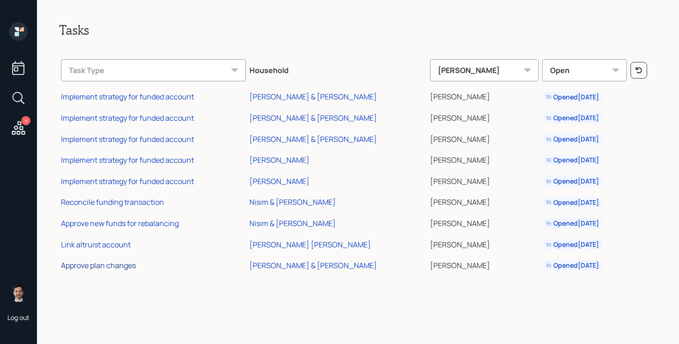
click at [96, 263] on div "Approve plan changes" at bounding box center [98, 265] width 75 height 10
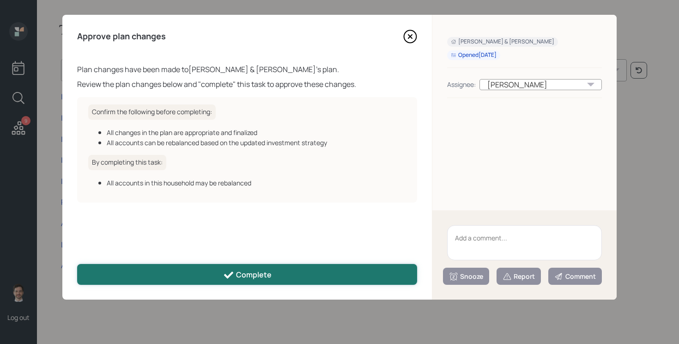
click at [179, 272] on button "Complete" at bounding box center [247, 274] width 340 height 21
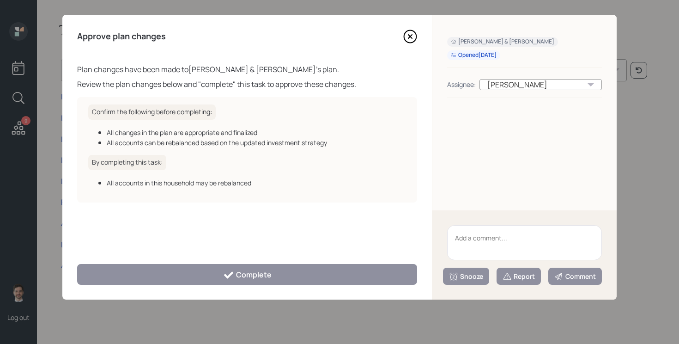
click at [409, 36] on icon at bounding box center [411, 37] width 4 height 4
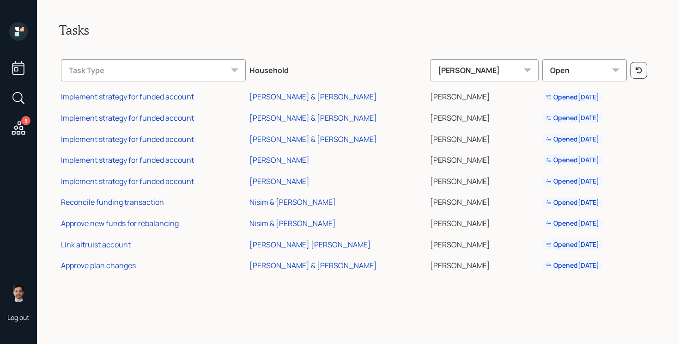
click at [23, 97] on icon at bounding box center [18, 98] width 17 height 17
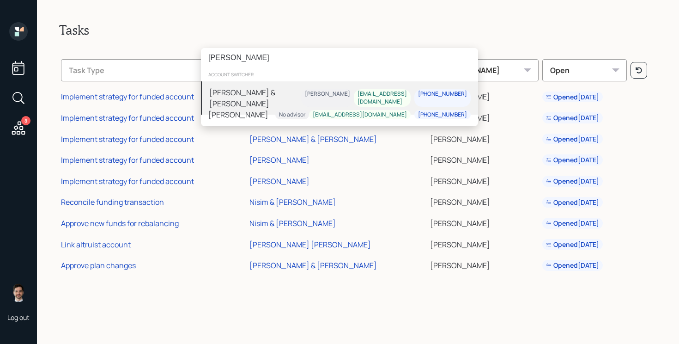
type input "[PERSON_NAME]"
